Goal: Task Accomplishment & Management: Manage account settings

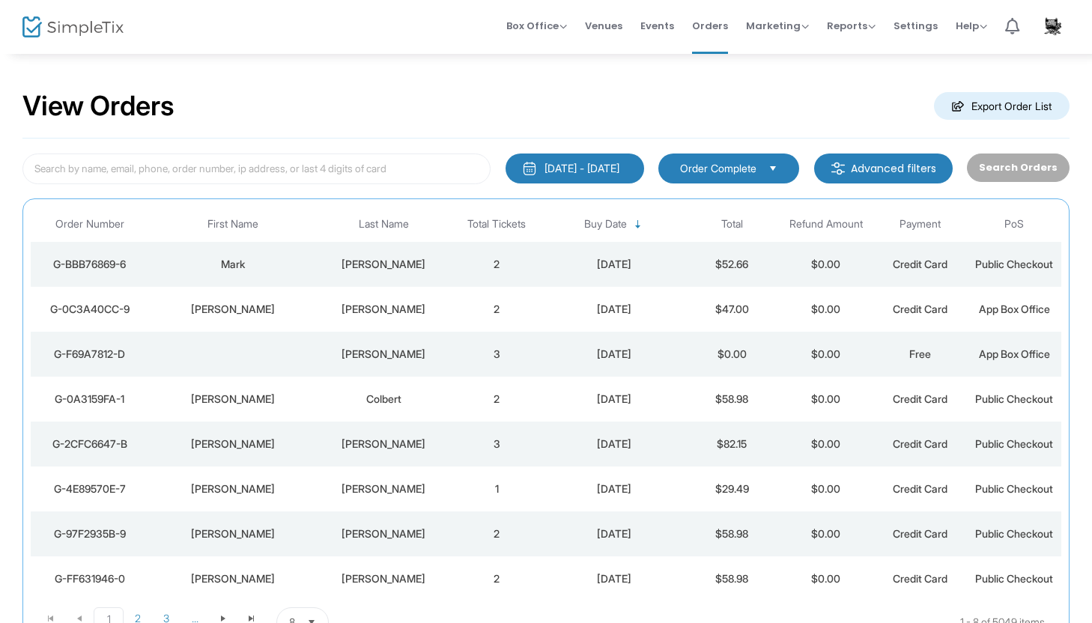
click at [270, 269] on div "Mark" at bounding box center [233, 264] width 162 height 15
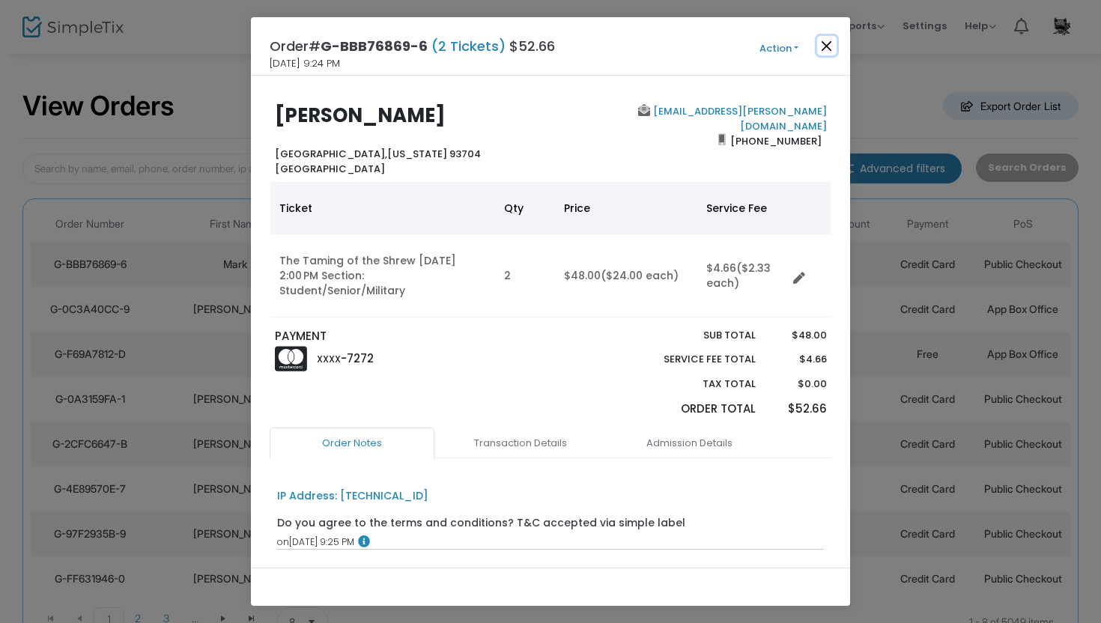
click at [828, 53] on button "Close" at bounding box center [826, 45] width 19 height 19
